Goal: Information Seeking & Learning: Learn about a topic

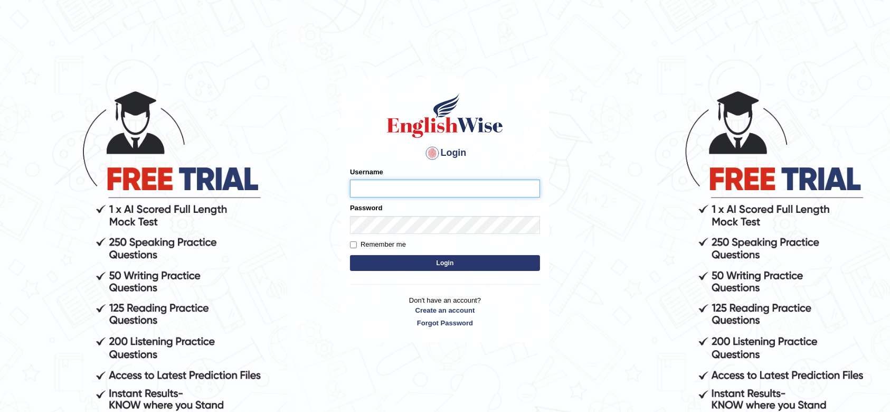
type input "krishnagpal555"
click at [414, 271] on form "Please fix the following errors: Username krishnagpal555 Password Remember me L…" at bounding box center [445, 220] width 190 height 106
click at [415, 259] on button "Login" at bounding box center [445, 263] width 190 height 16
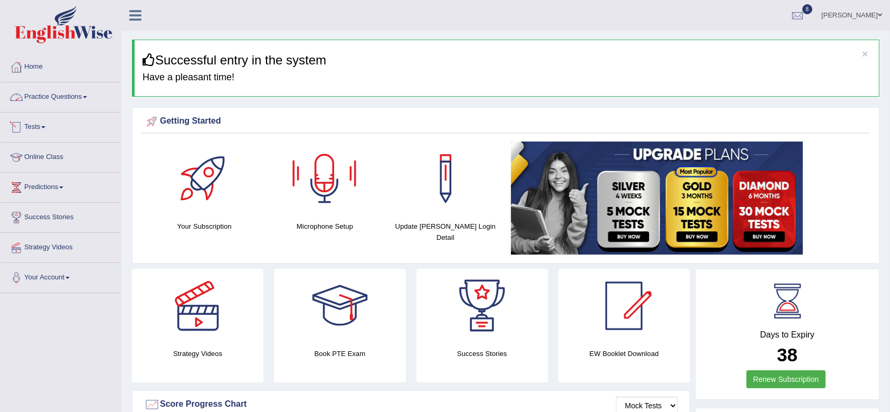
click at [59, 92] on link "Practice Questions" at bounding box center [61, 95] width 120 height 26
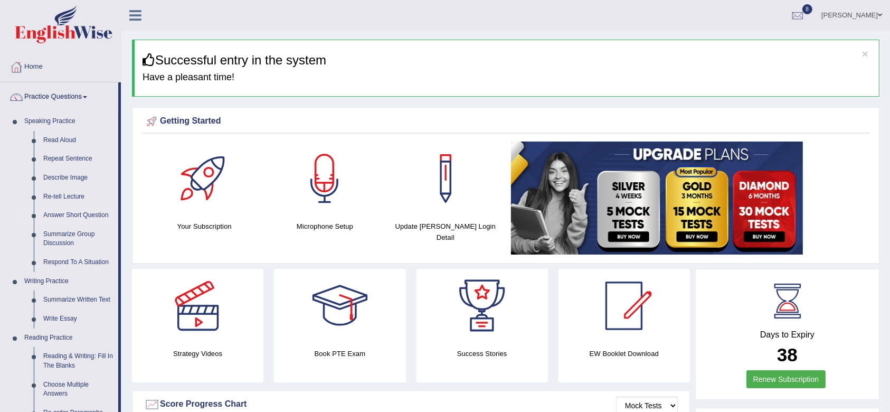
click at [76, 214] on link "Answer Short Question" at bounding box center [79, 215] width 80 height 19
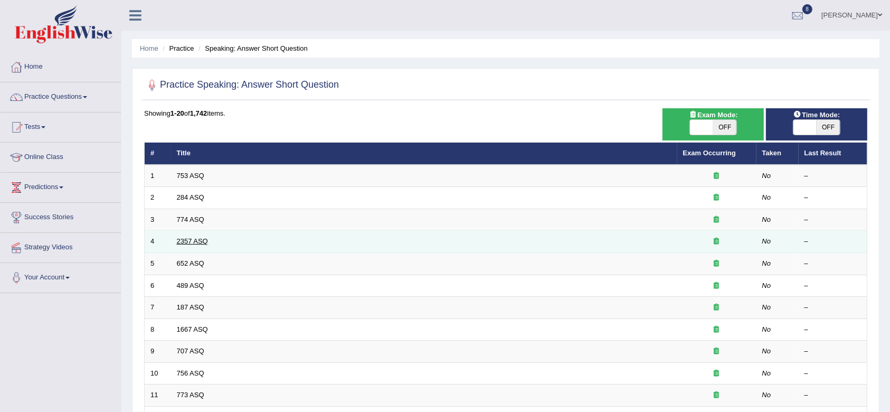
click at [186, 237] on link "2357 ASQ" at bounding box center [192, 241] width 31 height 8
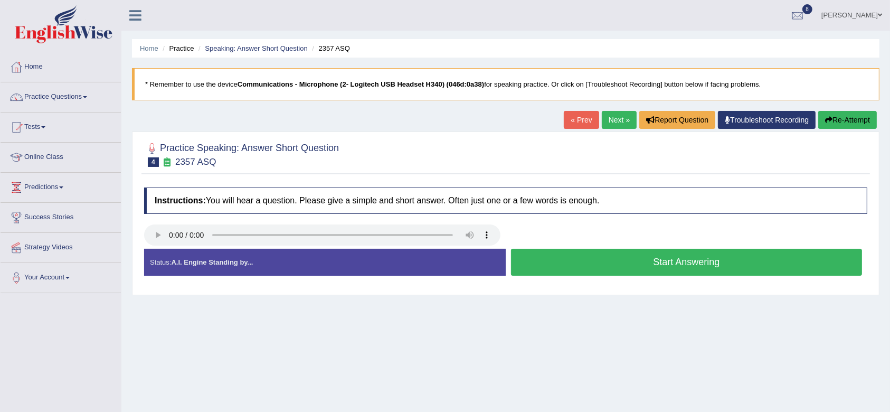
click at [580, 272] on button "Start Answering" at bounding box center [686, 262] width 351 height 27
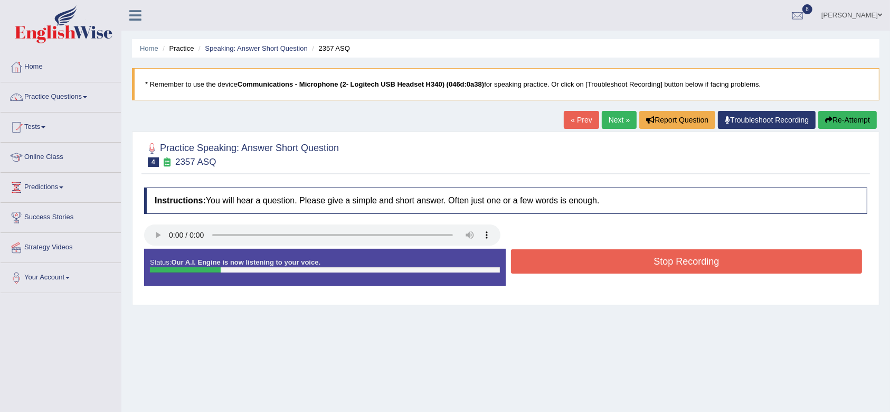
click at [583, 263] on button "Stop Recording" at bounding box center [686, 261] width 351 height 24
